Goal: Information Seeking & Learning: Learn about a topic

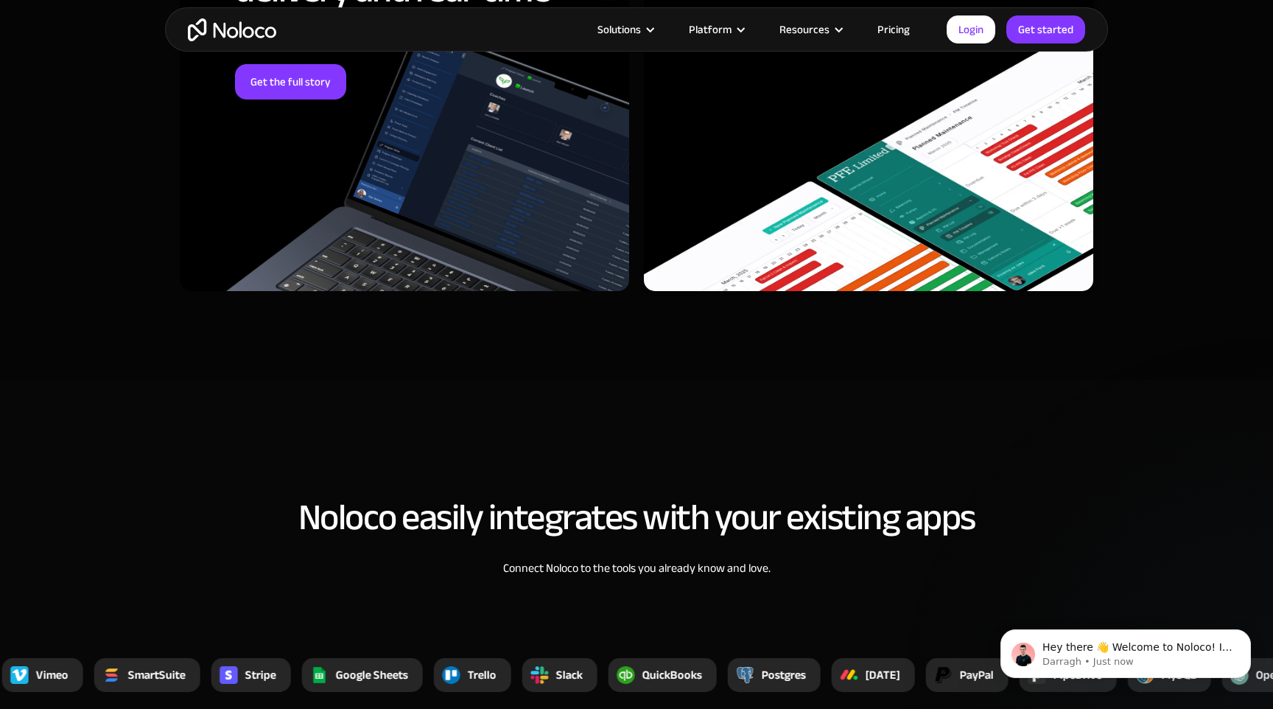
scroll to position [5130, 0]
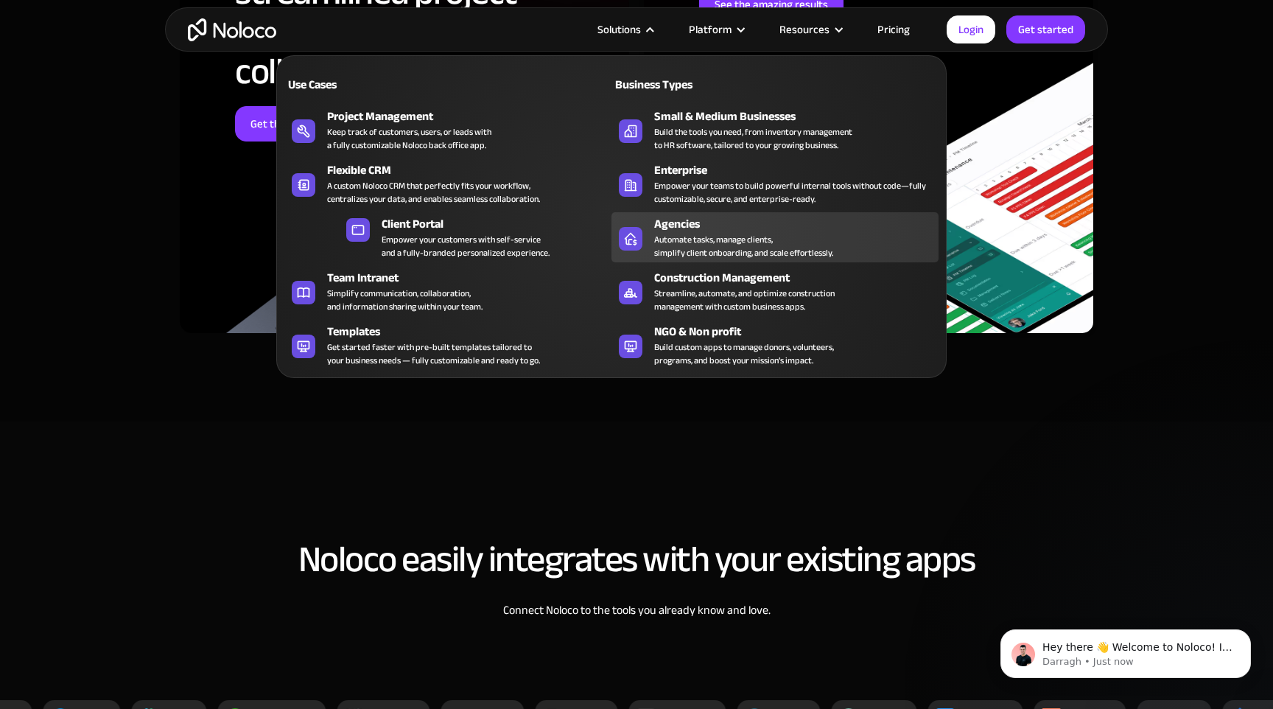
click at [825, 242] on div "Automate tasks, manage clients, simplify client onboarding, and scale effortles…" at bounding box center [743, 246] width 179 height 27
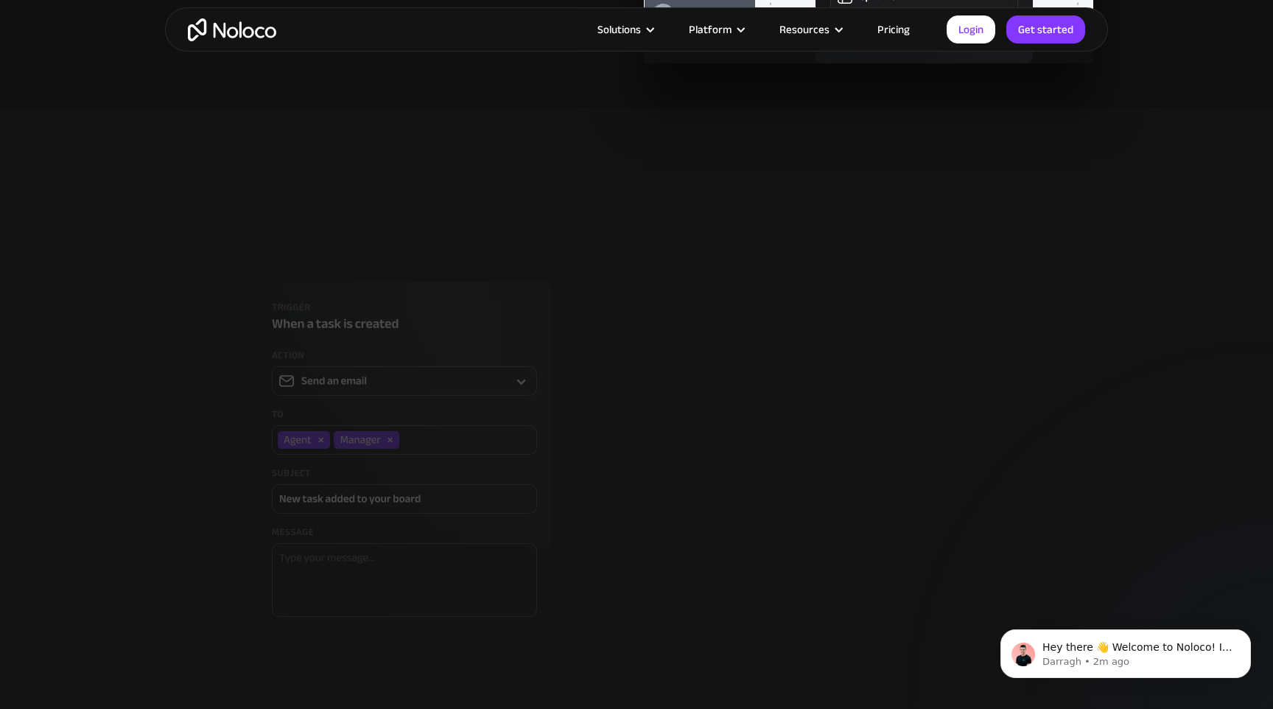
scroll to position [3342, 0]
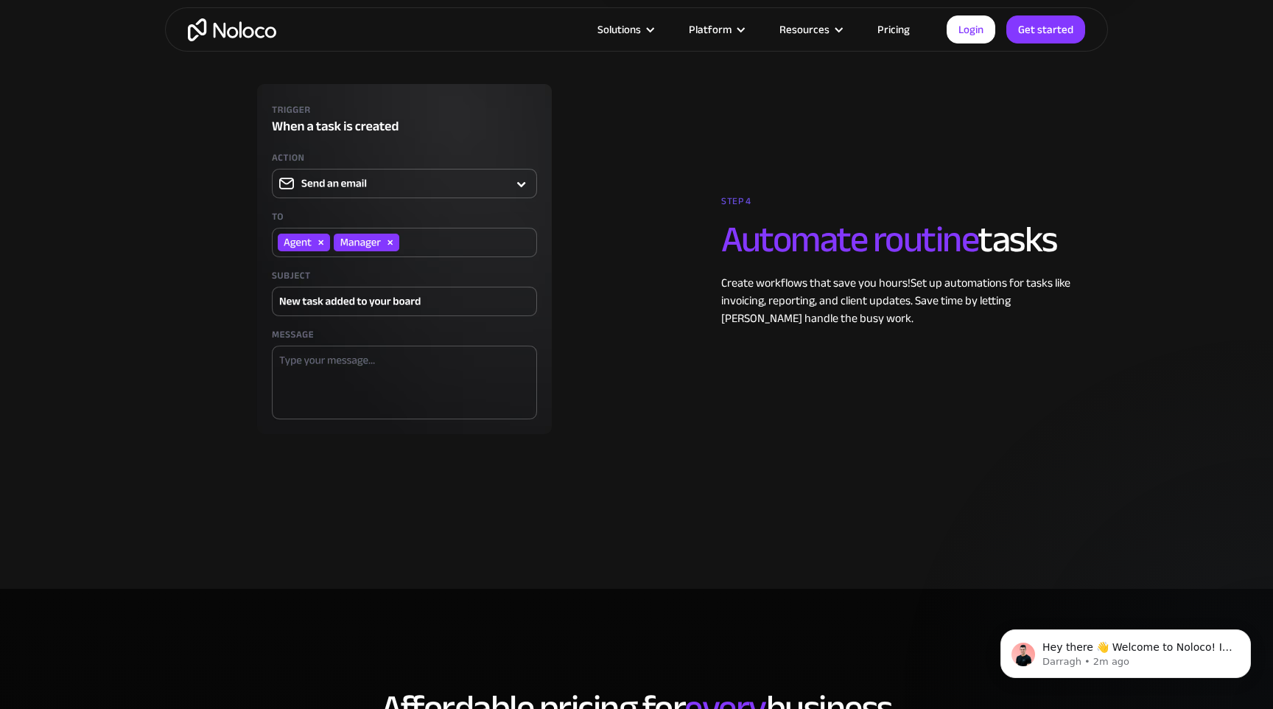
click at [897, 30] on link "Pricing" at bounding box center [893, 29] width 69 height 19
